Goal: Task Accomplishment & Management: Complete application form

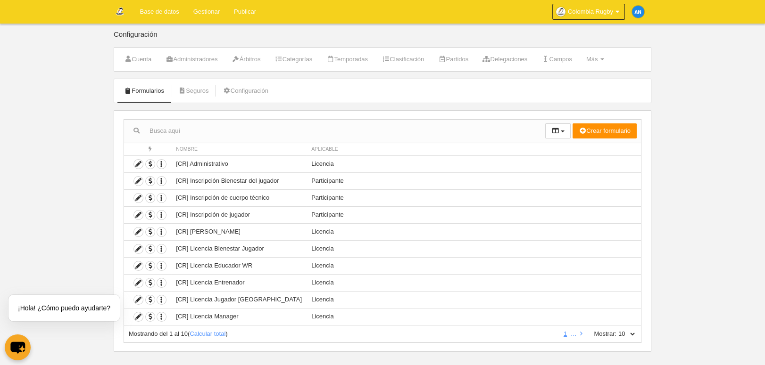
click at [633, 333] on select "10 25 50 100 500" at bounding box center [626, 334] width 20 height 8
select select "100"
click at [616, 330] on select "10 25 50 100 500" at bounding box center [626, 334] width 20 height 8
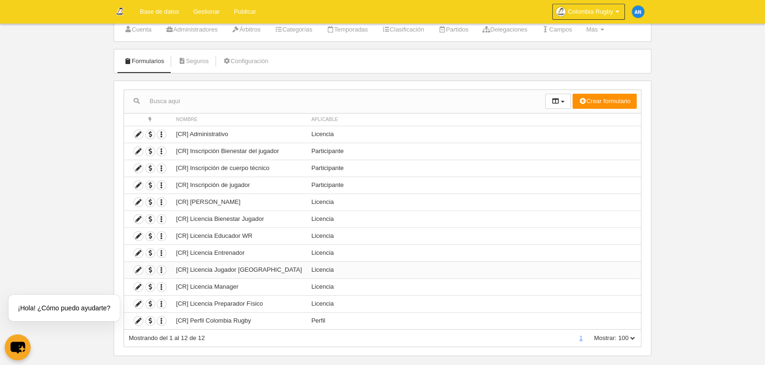
scroll to position [43, 0]
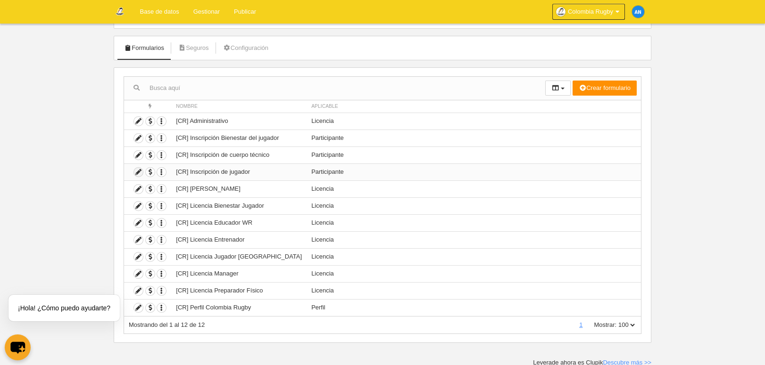
click at [139, 173] on icon at bounding box center [138, 172] width 9 height 9
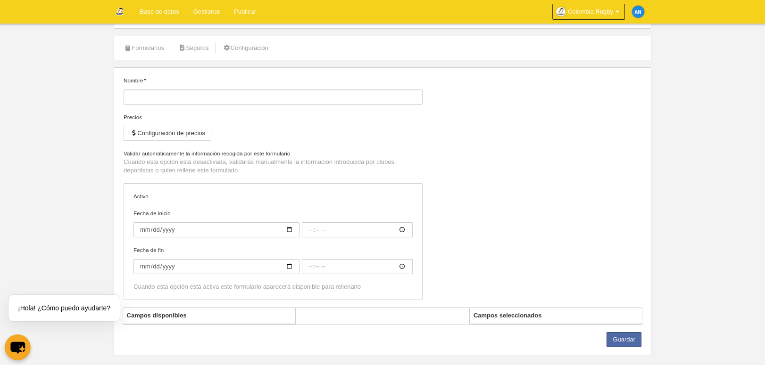
type input "[CR] Inscripción de jugador"
checkbox input "true"
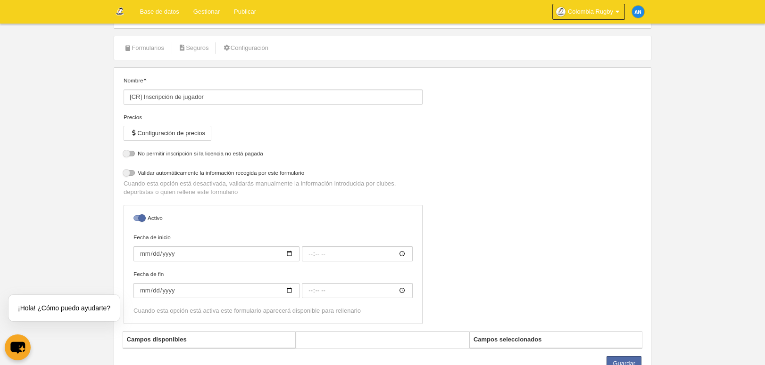
select select "selected"
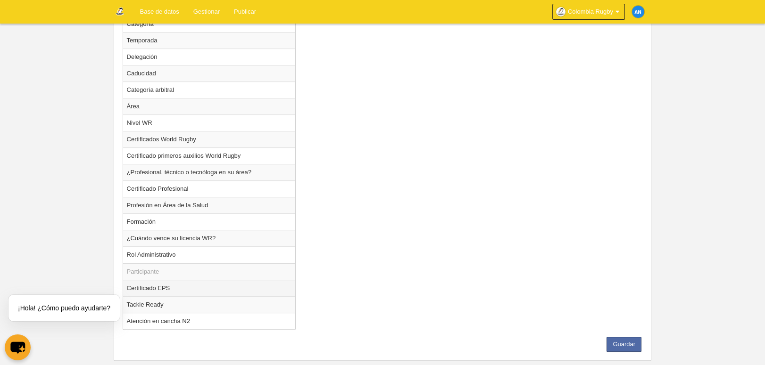
scroll to position [955, 0]
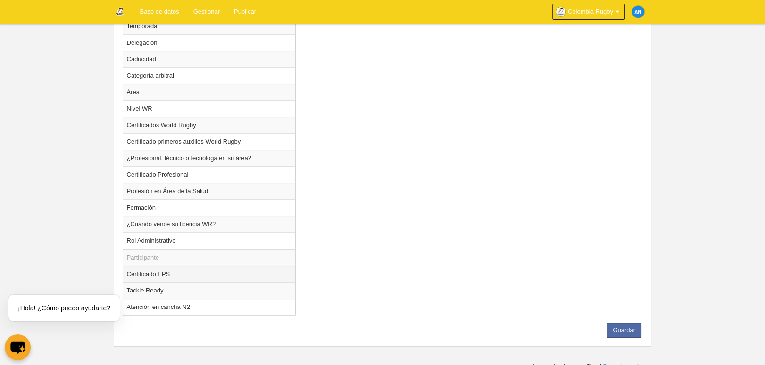
click at [193, 271] on td "Certificado EPS" at bounding box center [209, 274] width 173 height 17
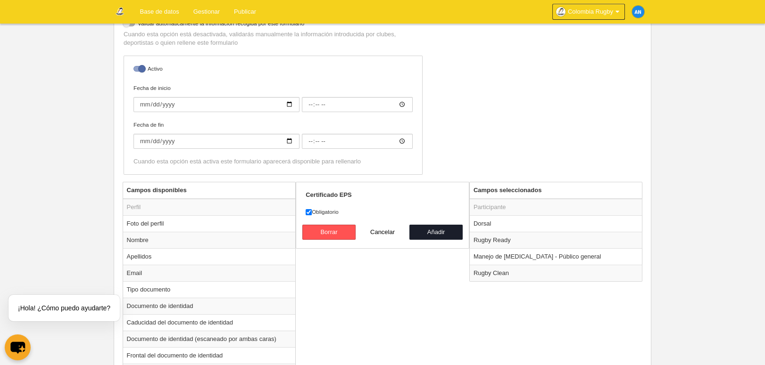
scroll to position [227, 0]
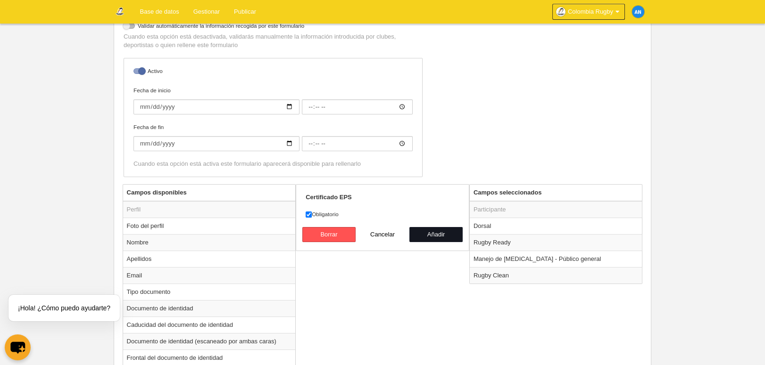
click at [434, 233] on button "Añadir" at bounding box center [436, 234] width 54 height 15
radio input "false"
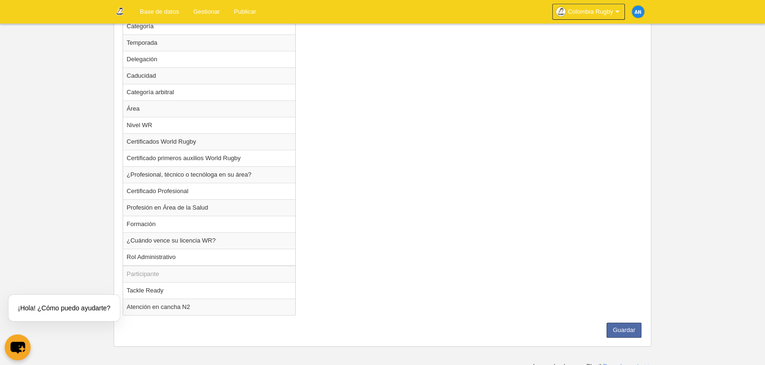
scroll to position [939, 0]
click at [621, 331] on button "Guardar" at bounding box center [623, 330] width 35 height 15
